Goal: Find specific page/section: Find specific page/section

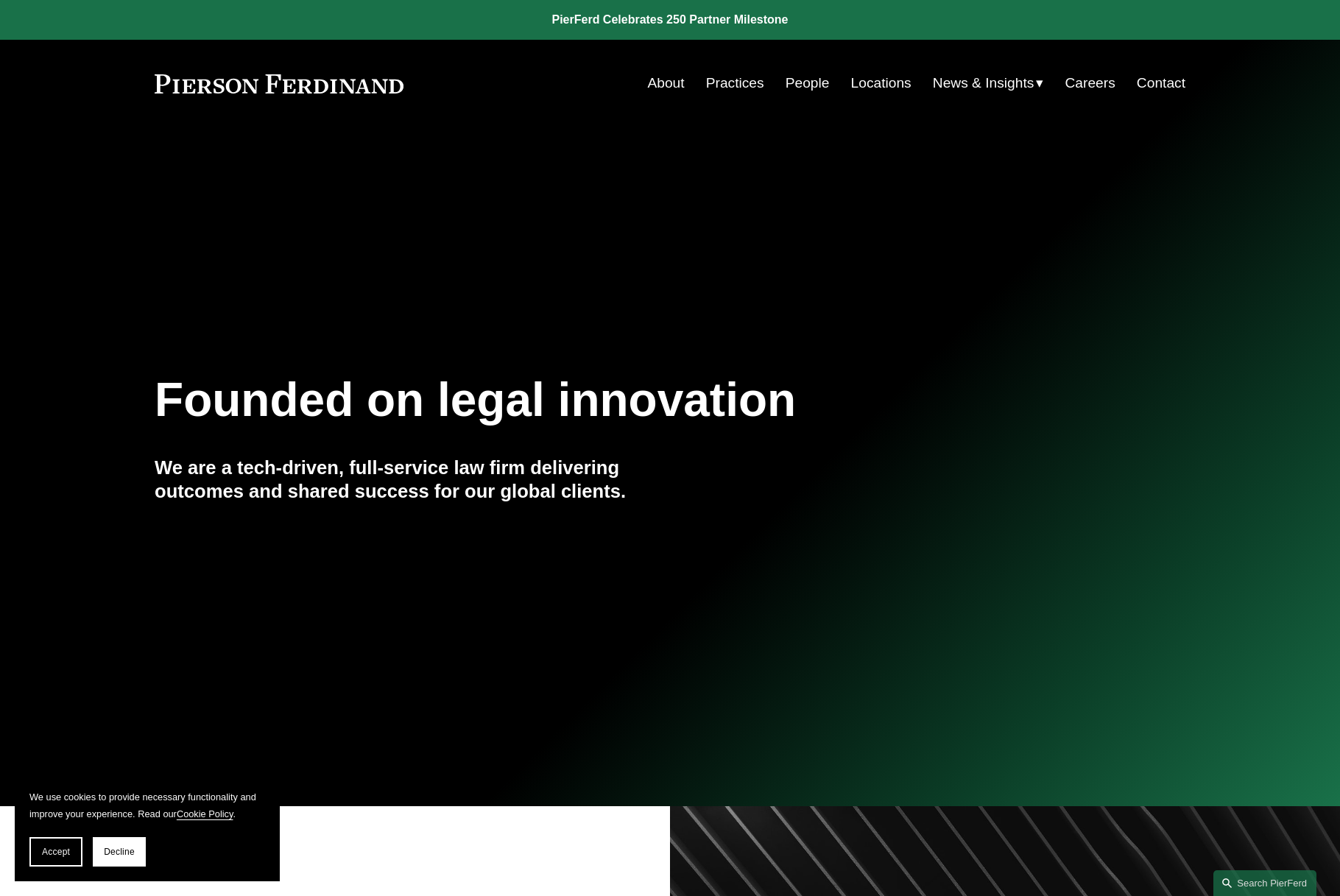
click at [672, 24] on link at bounding box center [670, 20] width 1340 height 40
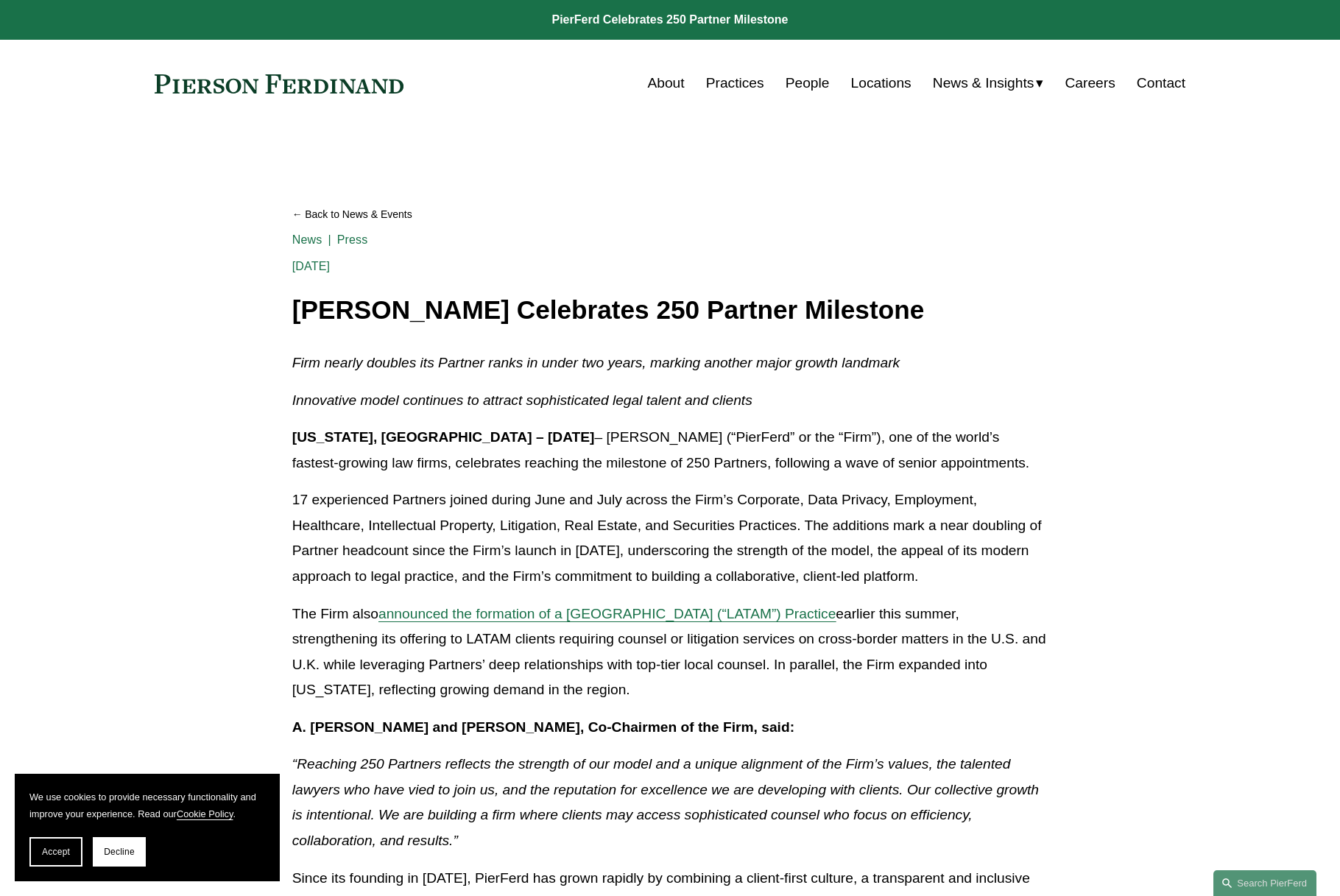
click at [815, 87] on link "People" at bounding box center [808, 83] width 44 height 28
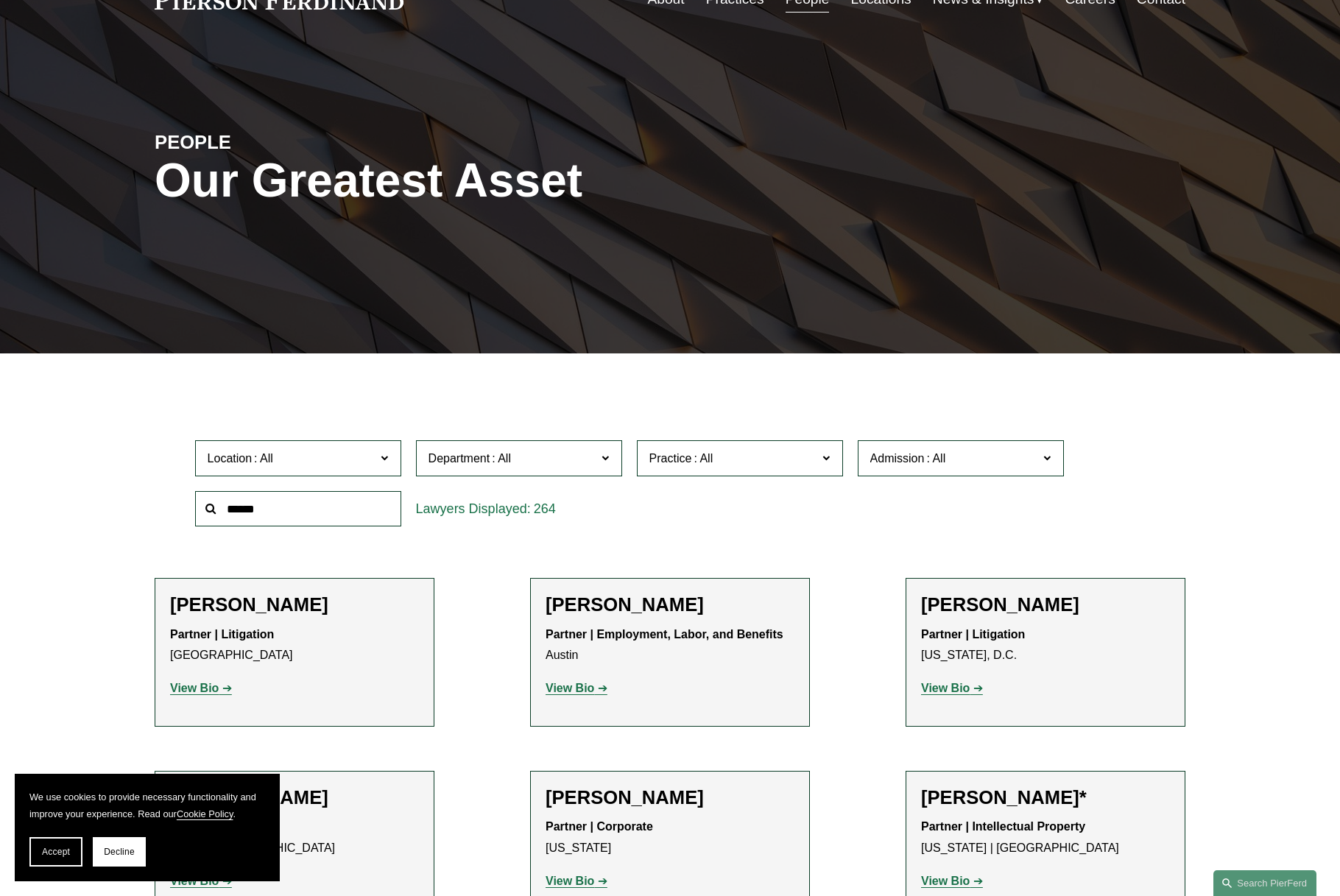
scroll to position [187, 0]
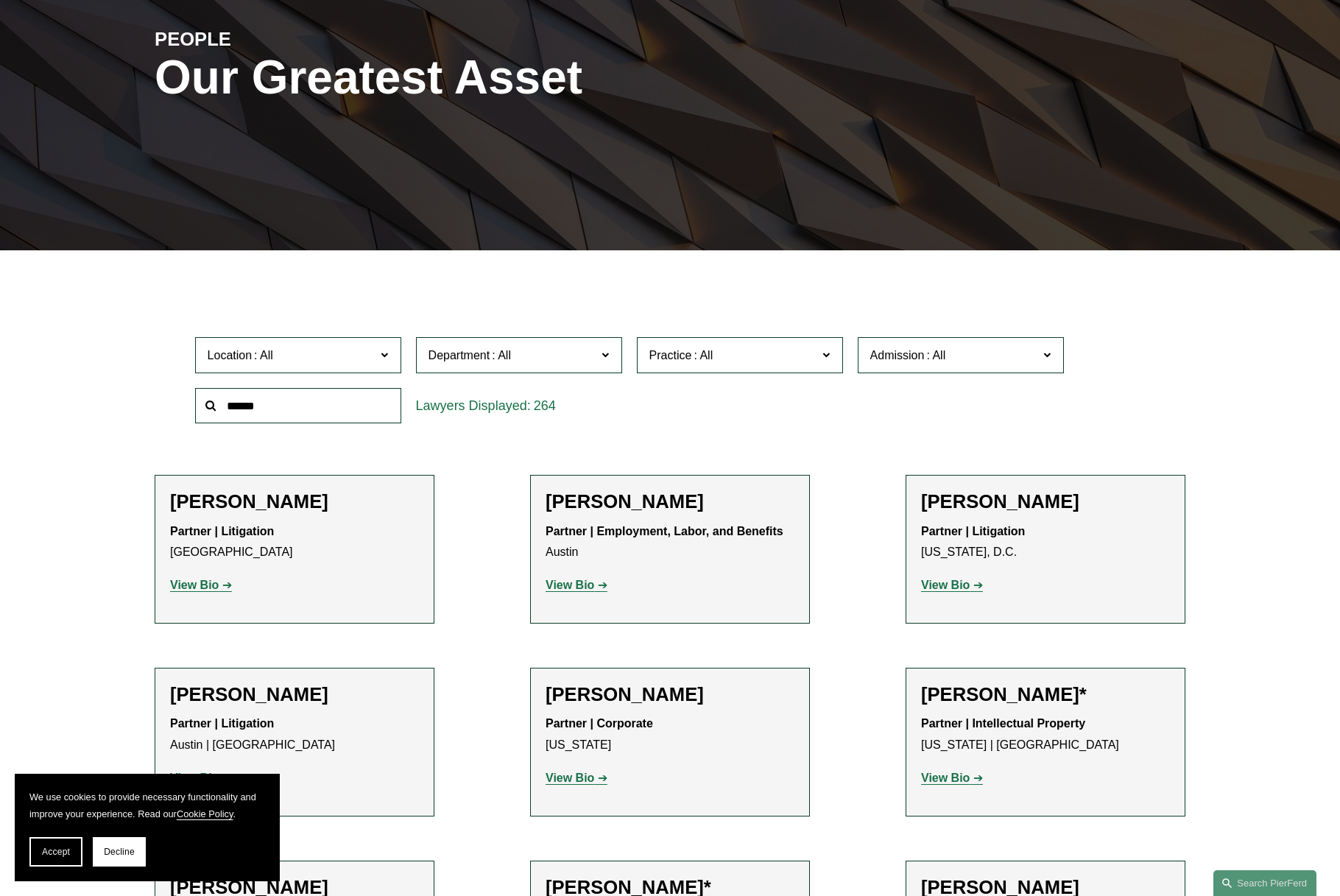
click at [605, 357] on span at bounding box center [605, 355] width 7 height 19
click at [0, 0] on link "Corporate" at bounding box center [0, 0] width 0 height 0
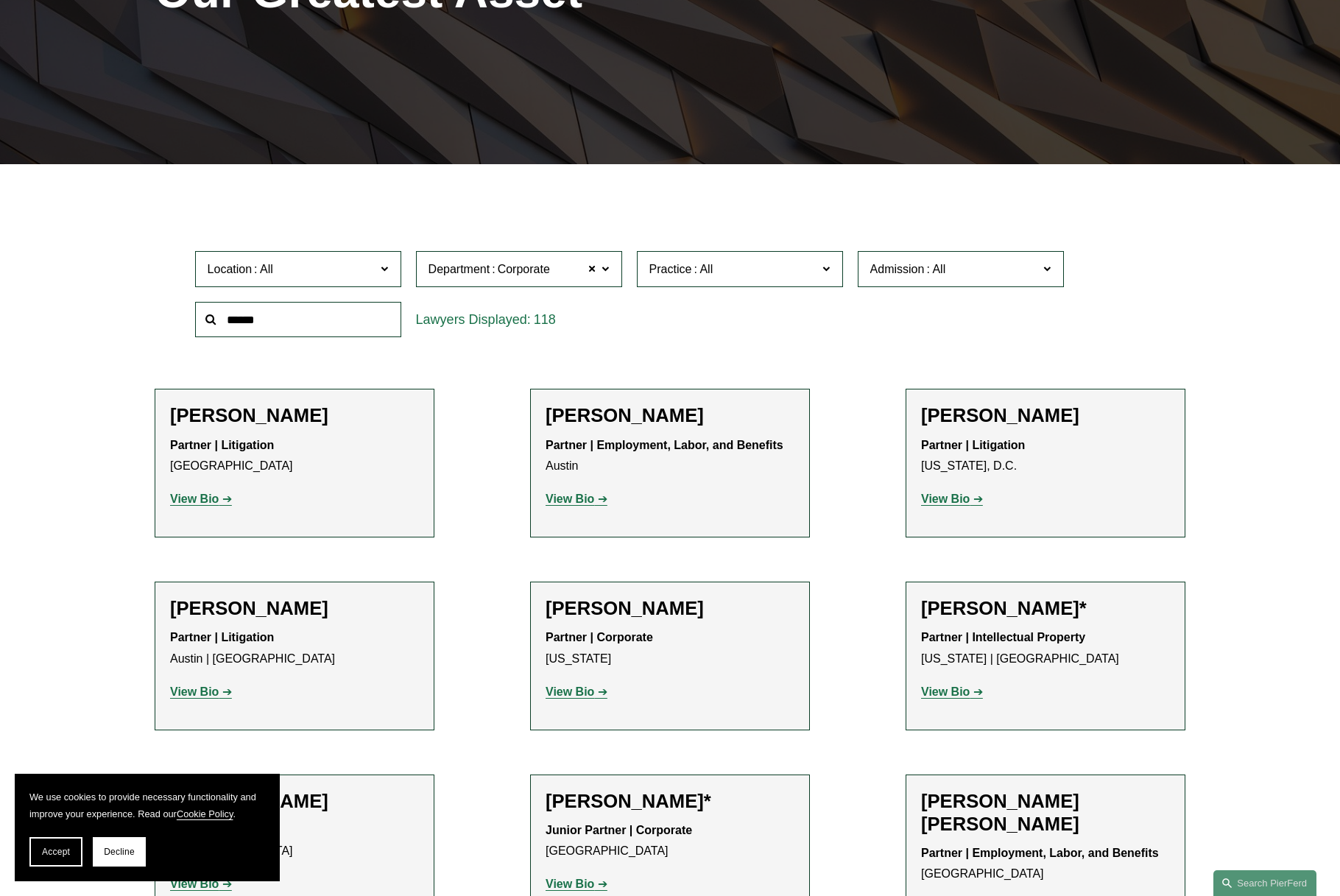
scroll to position [289, 0]
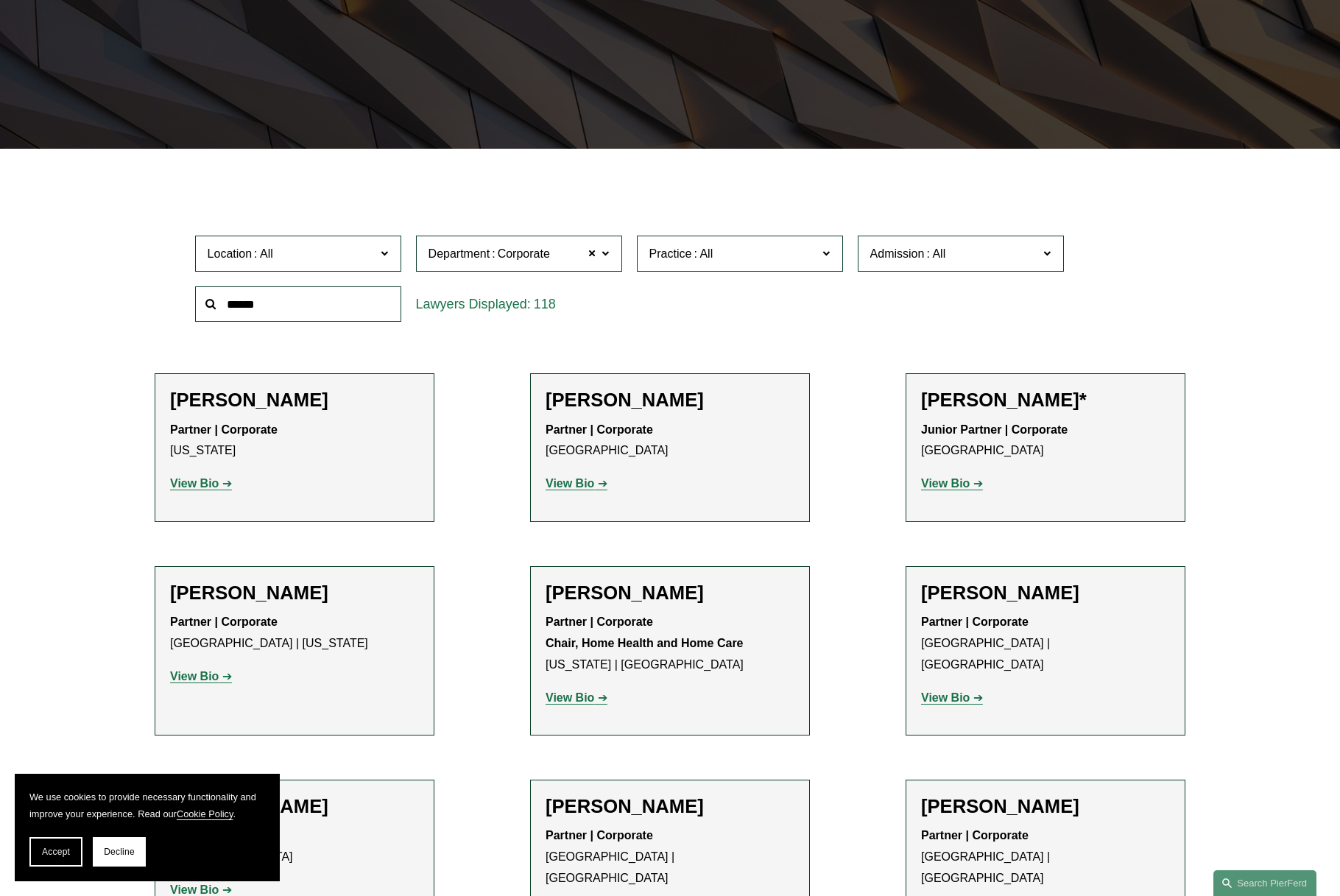
click at [72, 846] on button "Accept" at bounding box center [55, 851] width 53 height 29
